Goal: Ask a question

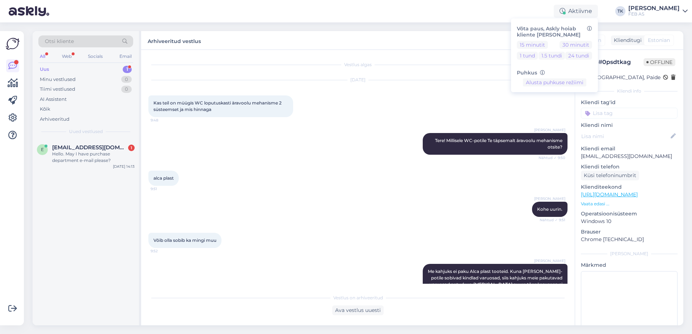
scroll to position [79, 0]
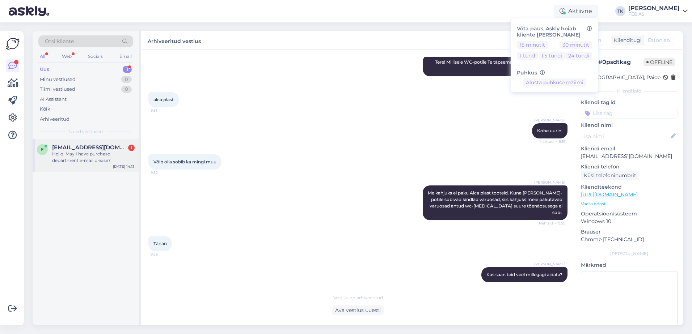
click at [84, 152] on div "Hello. May I have purchase department e-mail please?" at bounding box center [93, 157] width 83 height 13
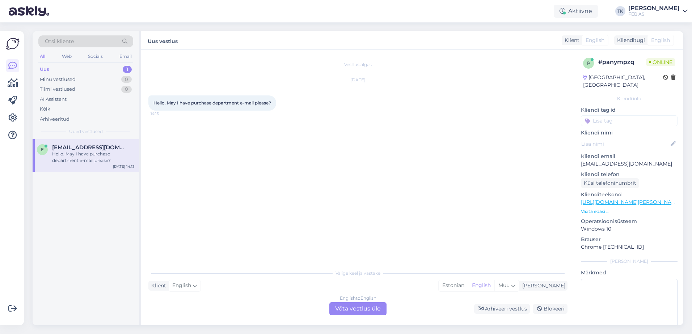
scroll to position [0, 0]
click at [348, 307] on div "English to English Võta vestlus üle" at bounding box center [357, 309] width 57 height 13
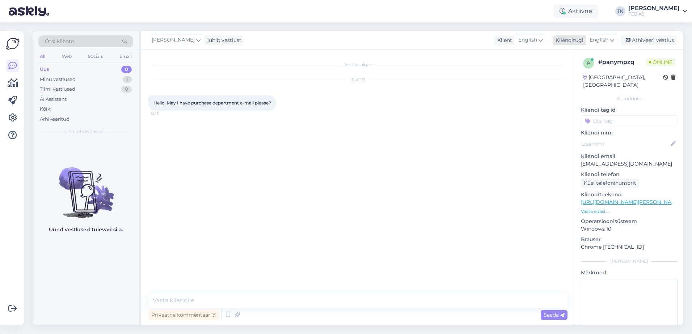
click at [593, 42] on span "English" at bounding box center [598, 40] width 19 height 8
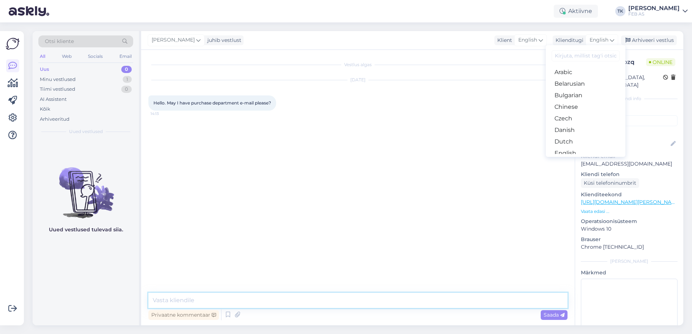
click at [255, 302] on textarea at bounding box center [357, 300] width 419 height 15
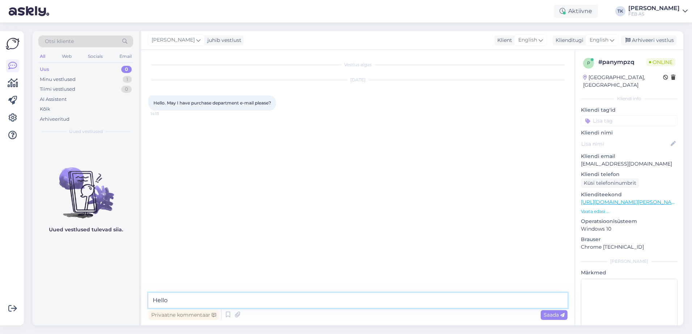
type textarea "Hello!"
click at [225, 295] on textarea at bounding box center [357, 300] width 419 height 15
paste textarea "Send the letter to [EMAIL_ADDRESS][DOMAIN_NAME] . From there it will be forward…"
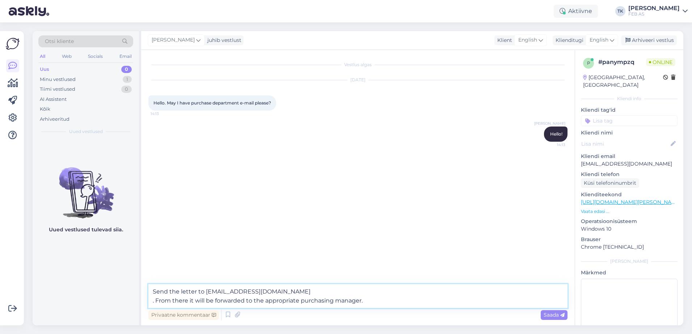
click at [156, 301] on textarea "Send the letter to [EMAIL_ADDRESS][DOMAIN_NAME] . From there it will be forward…" at bounding box center [357, 296] width 419 height 24
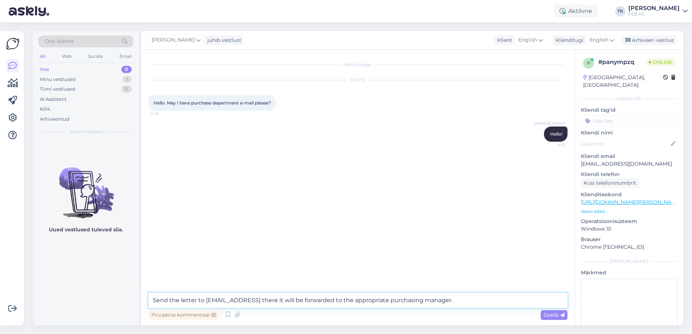
type textarea "Send the letter to [EMAIL_ADDRESS][DOMAIN_NAME]. From there it will be forwarde…"
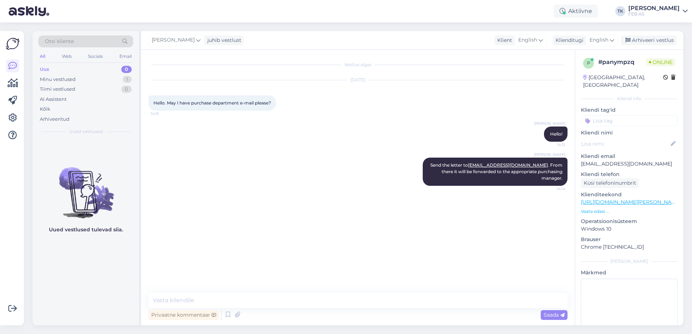
click at [261, 219] on div "Vestlus algas [DATE] Hello. May I have purchase department e-mail please? 14:13…" at bounding box center [361, 171] width 426 height 229
